Goal: Information Seeking & Learning: Learn about a topic

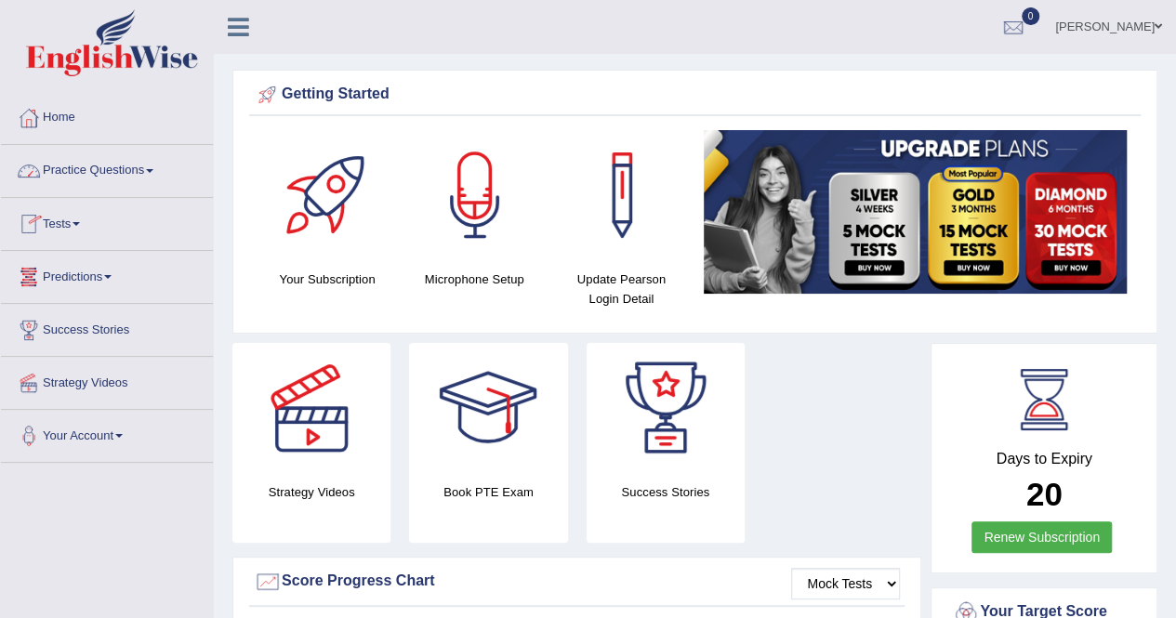
click at [151, 171] on link "Practice Questions" at bounding box center [107, 168] width 212 height 46
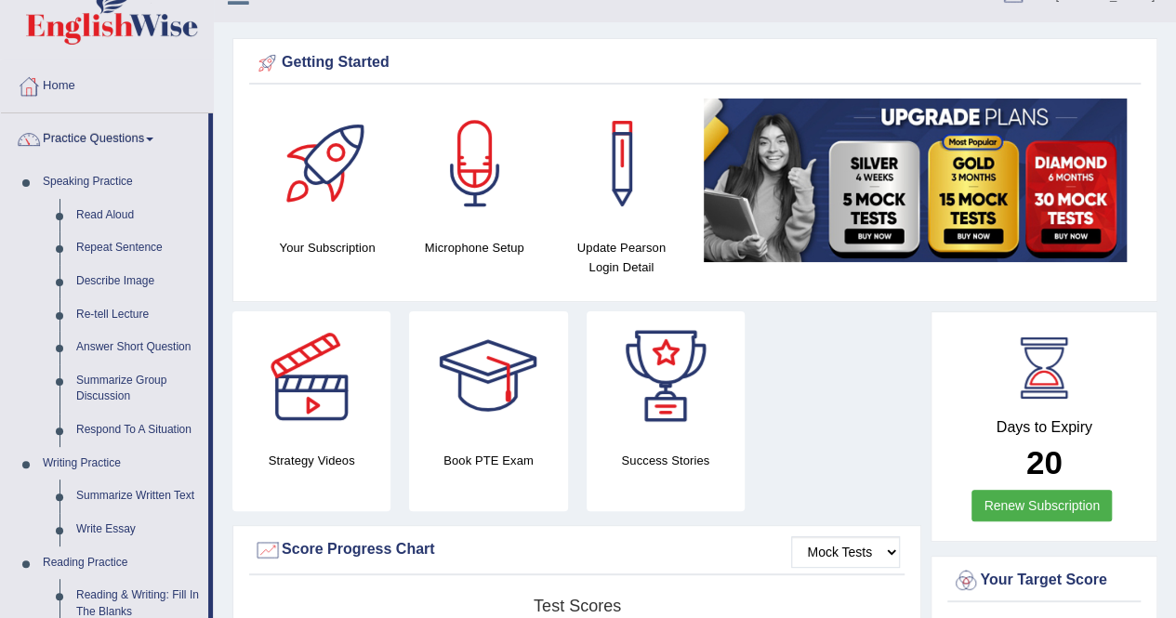
scroll to position [30, 0]
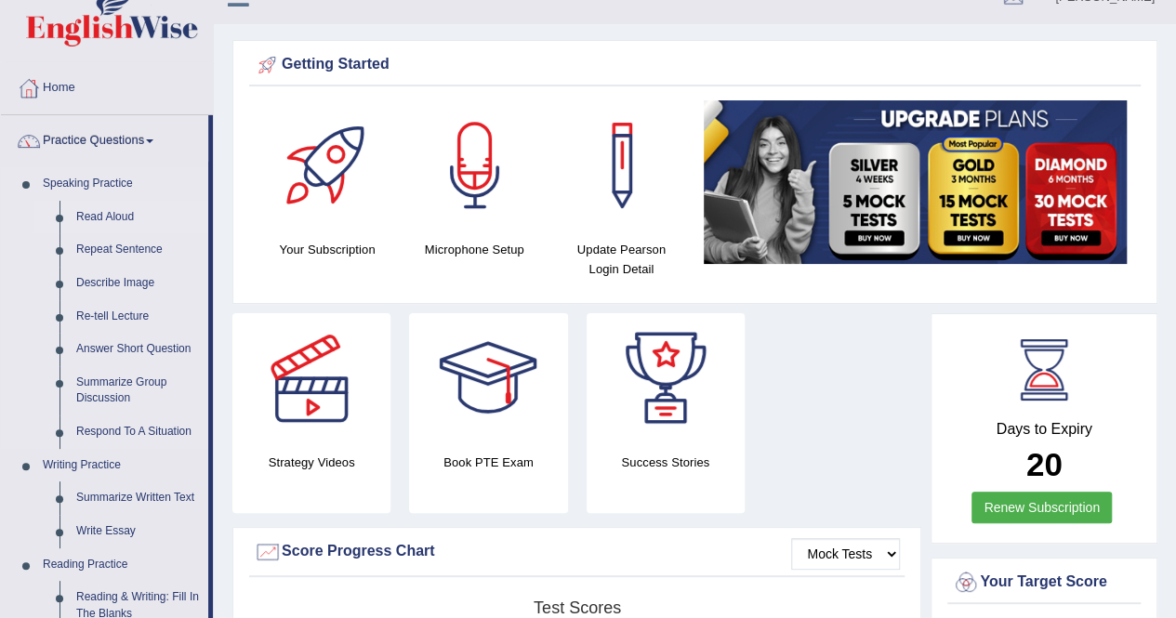
click at [102, 215] on link "Read Aloud" at bounding box center [138, 217] width 140 height 33
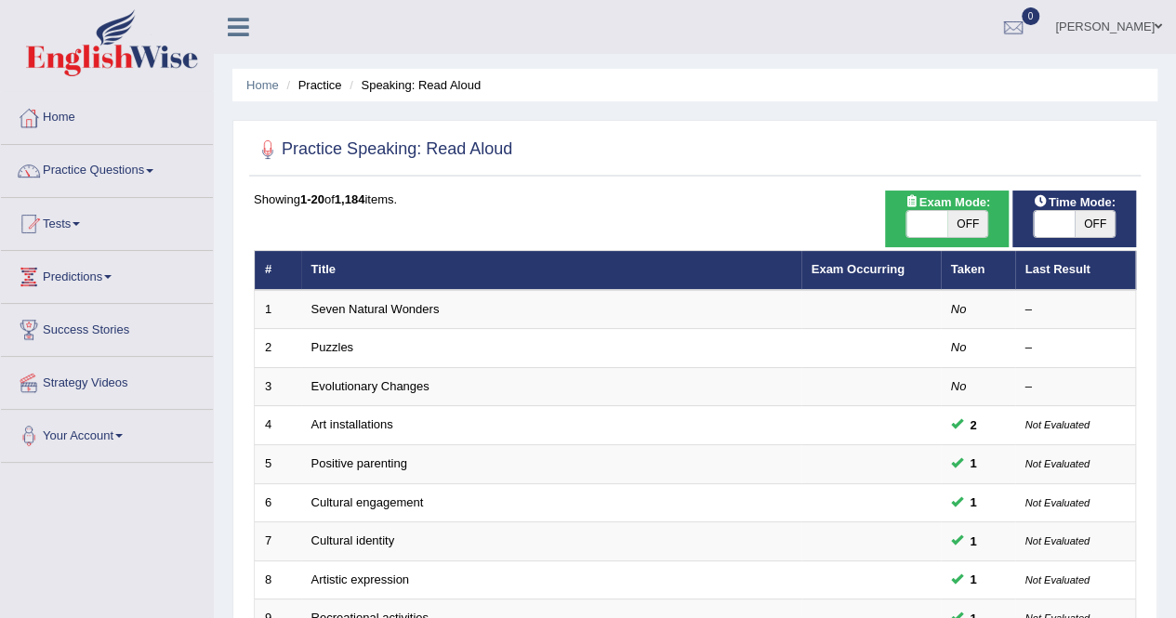
click at [153, 170] on span at bounding box center [149, 171] width 7 height 4
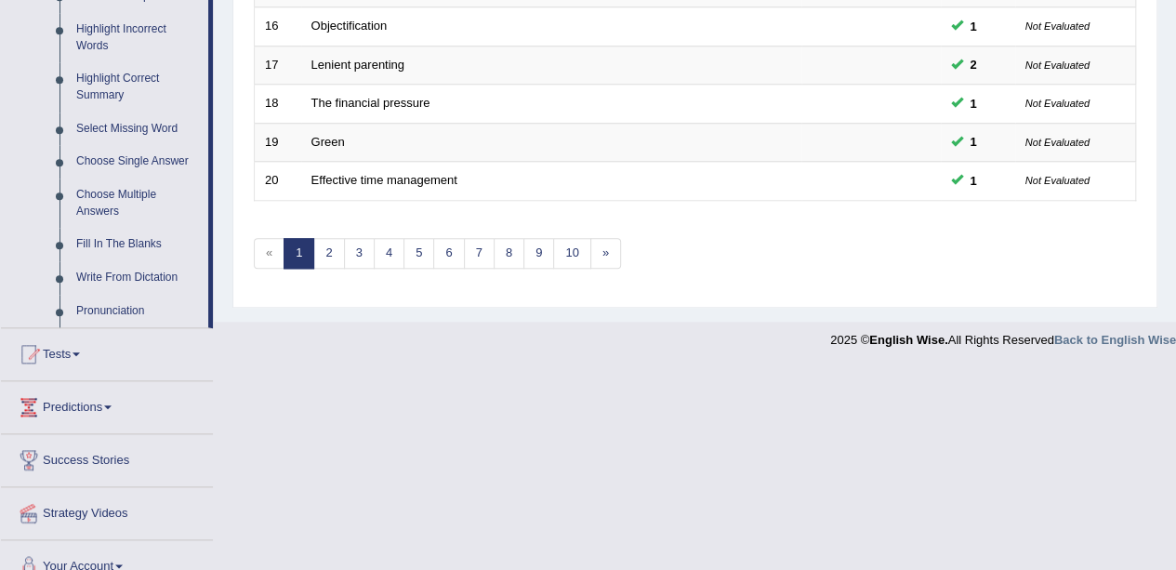
scroll to position [883, 0]
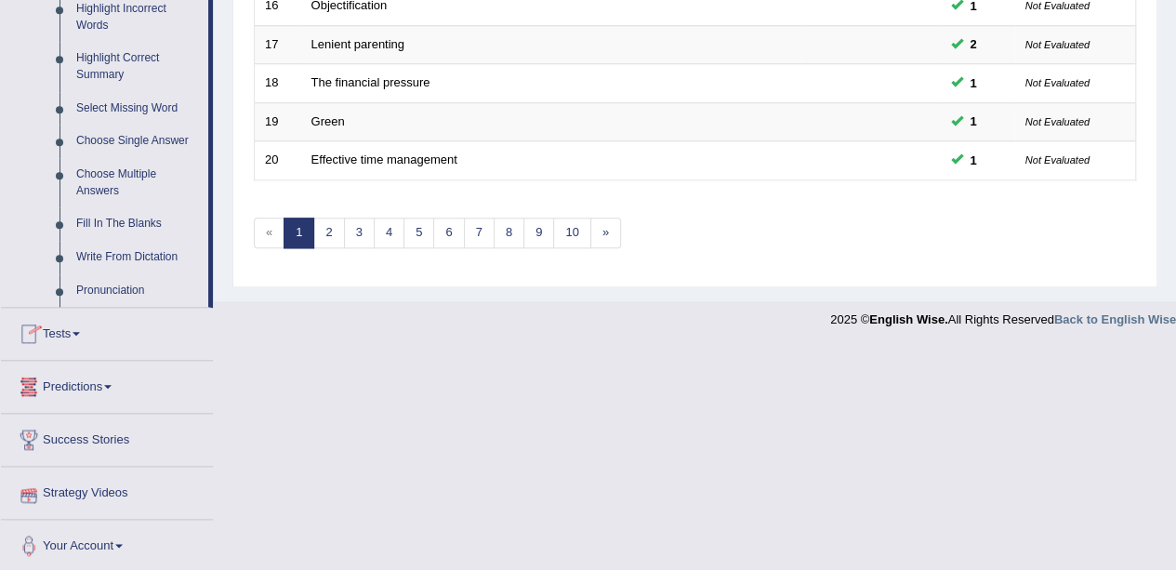
click at [75, 334] on link "Tests" at bounding box center [107, 331] width 212 height 46
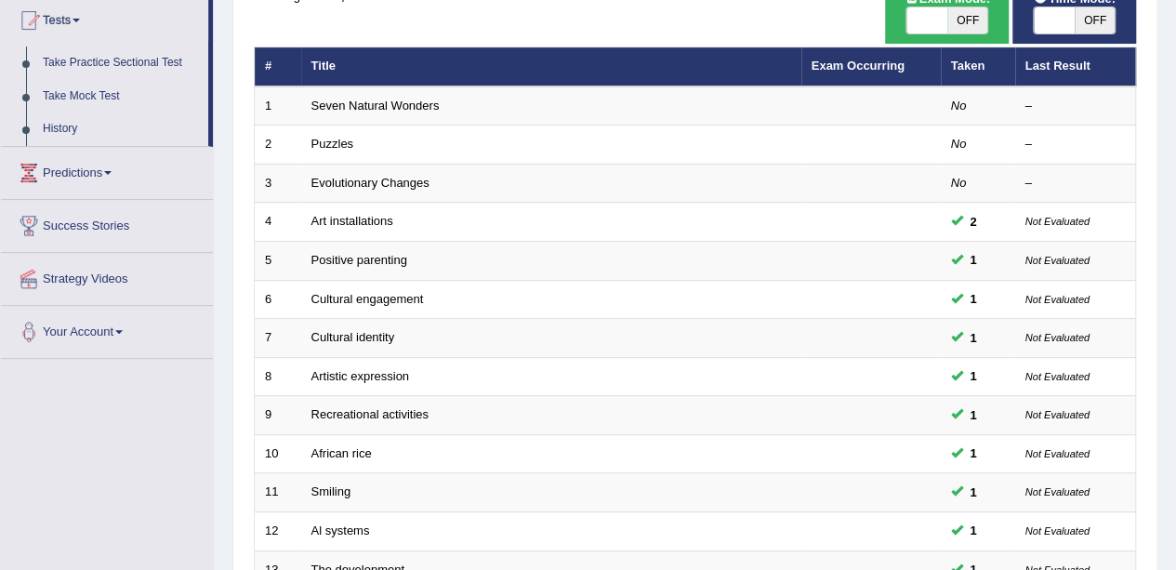
scroll to position [204, 0]
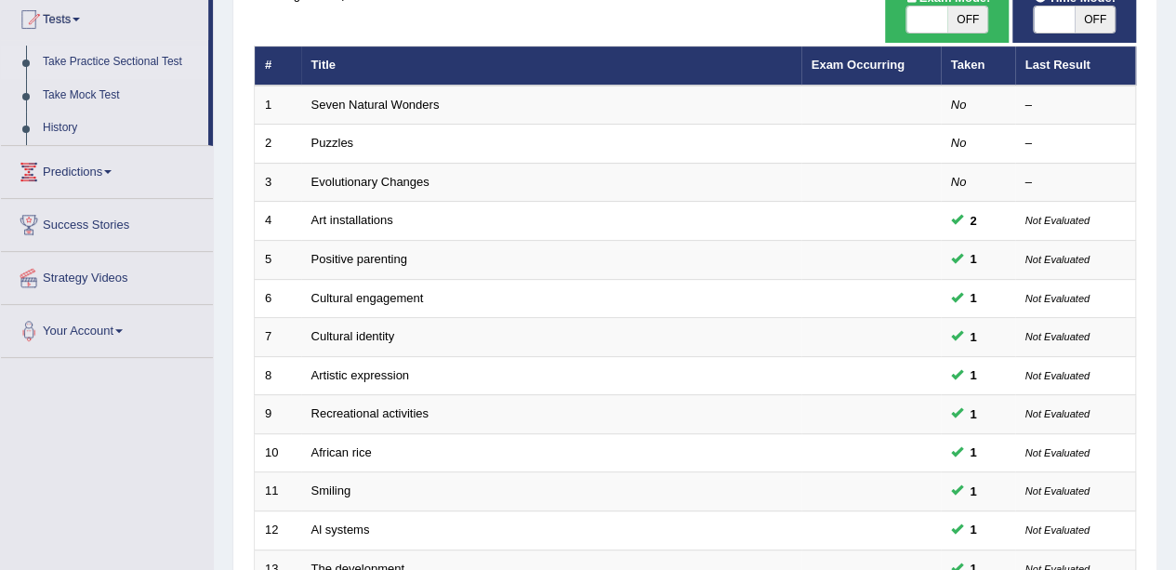
click at [132, 65] on link "Take Practice Sectional Test" at bounding box center [121, 62] width 174 height 33
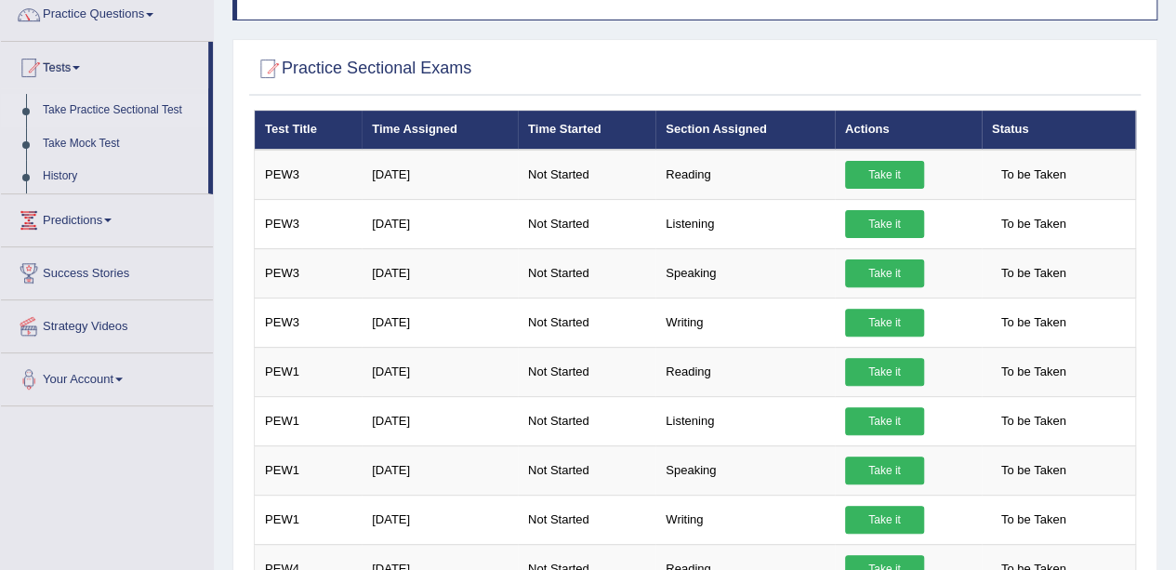
scroll to position [155, 0]
